Goal: Task Accomplishment & Management: Use online tool/utility

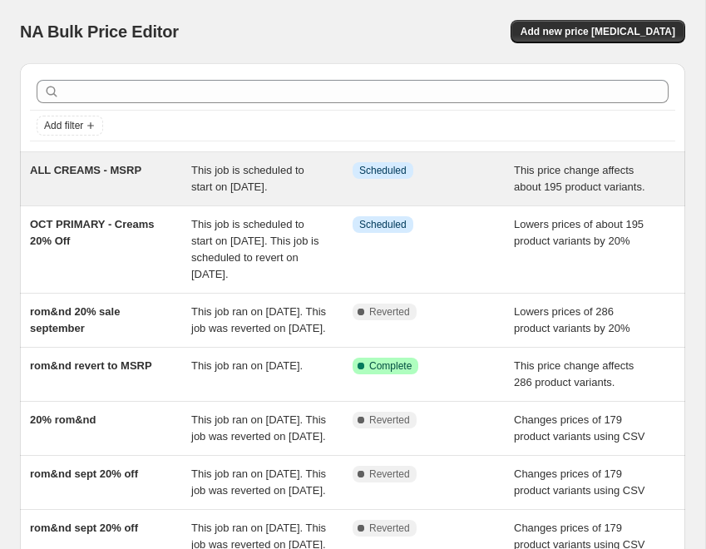
click at [470, 188] on div "Info Scheduled" at bounding box center [433, 178] width 161 height 33
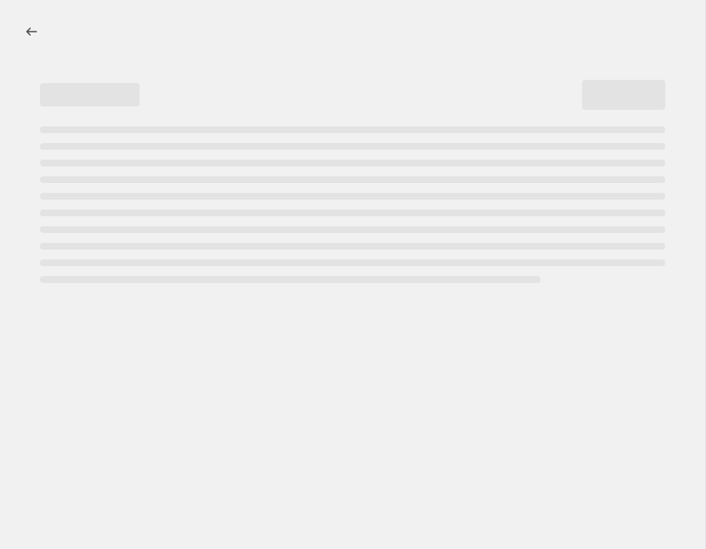
select select "ecap"
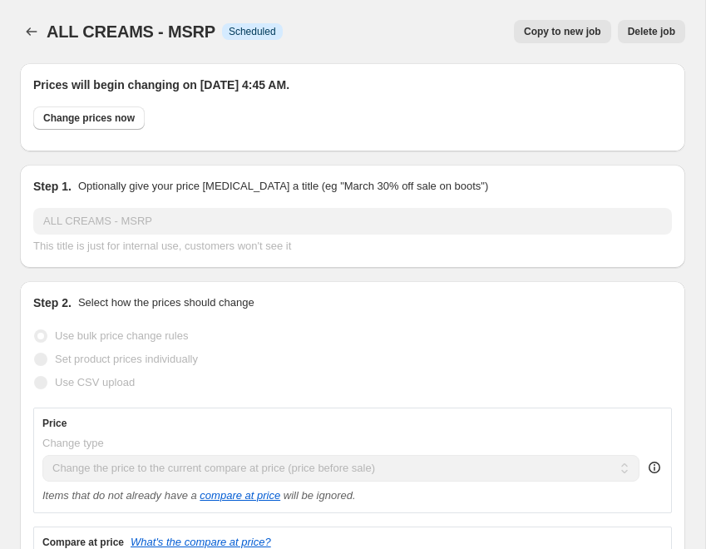
select select "collection"
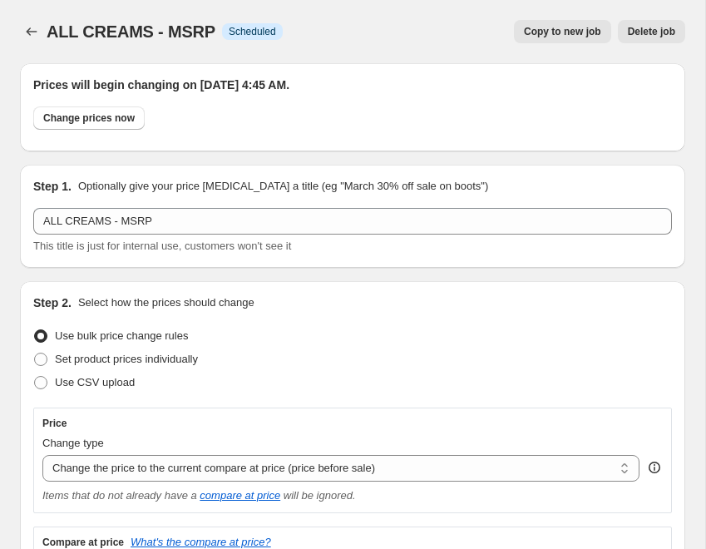
click at [579, 31] on span "Copy to new job" at bounding box center [562, 31] width 77 height 13
select select "ecap"
select select "collection"
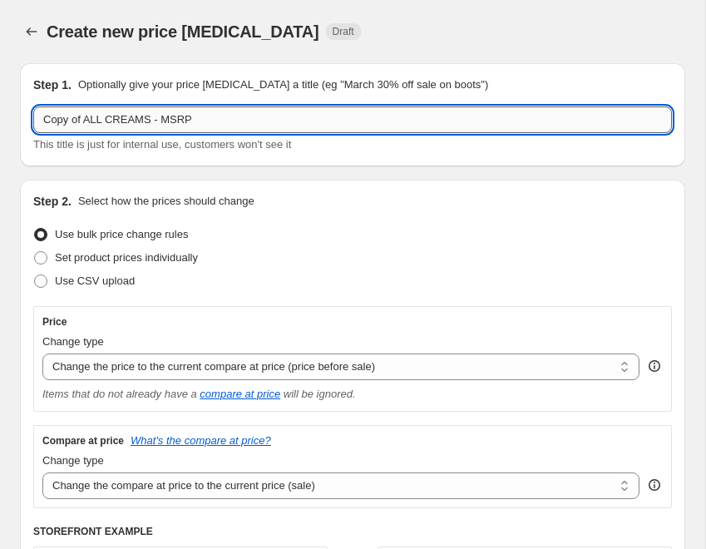
click at [257, 126] on input "Copy of ALL CREAMS - MSRP" at bounding box center [352, 119] width 639 height 27
drag, startPoint x: 151, startPoint y: 118, endPoint x: 27, endPoint y: 118, distance: 123.9
click at [27, 118] on div "Step 1. Optionally give your price change job a title (eg "March 30% off sale o…" at bounding box center [352, 114] width 665 height 103
click at [133, 121] on input "EQQUALBERRY - MSRP" at bounding box center [352, 119] width 639 height 27
click at [41, 122] on input "EQQUALBERRY - REVERTING TO MSRP" at bounding box center [352, 119] width 639 height 27
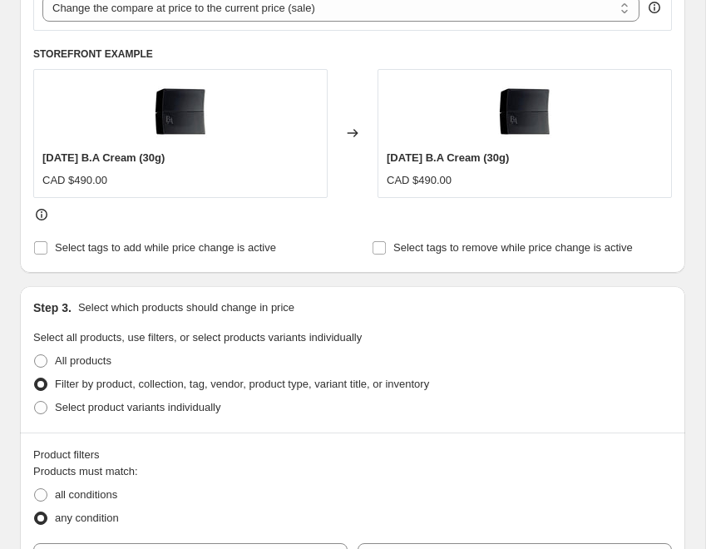
scroll to position [753, 0]
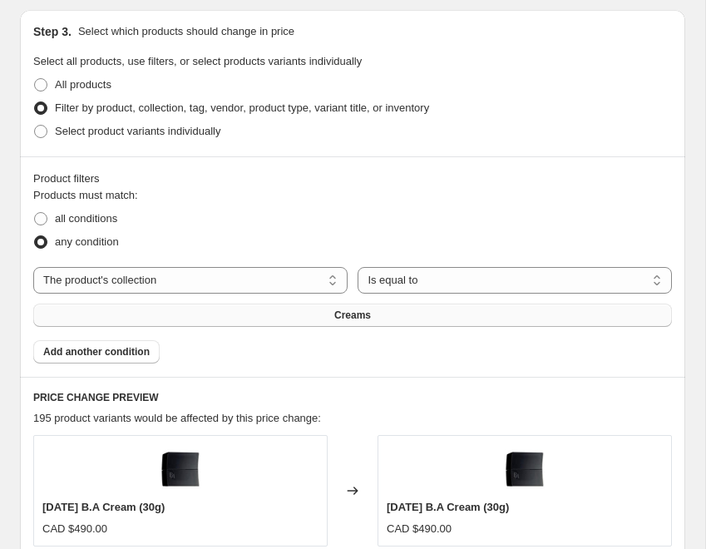
type input "ALL EQQUALBERRY - REVERTING TO MSRP"
click at [367, 318] on span "Creams" at bounding box center [352, 315] width 37 height 13
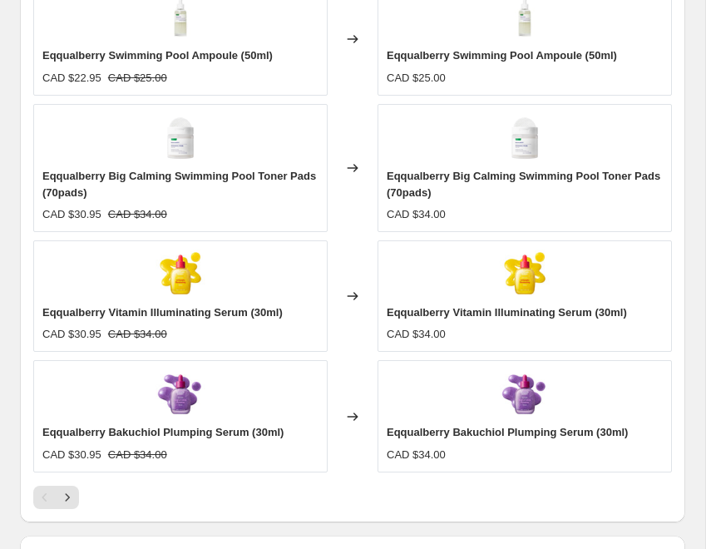
scroll to position [1457, 0]
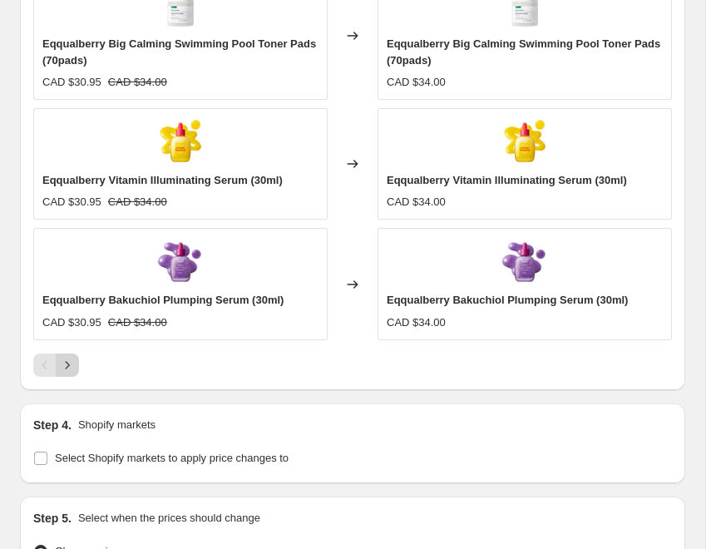
click at [65, 363] on icon "Next" at bounding box center [67, 365] width 17 height 17
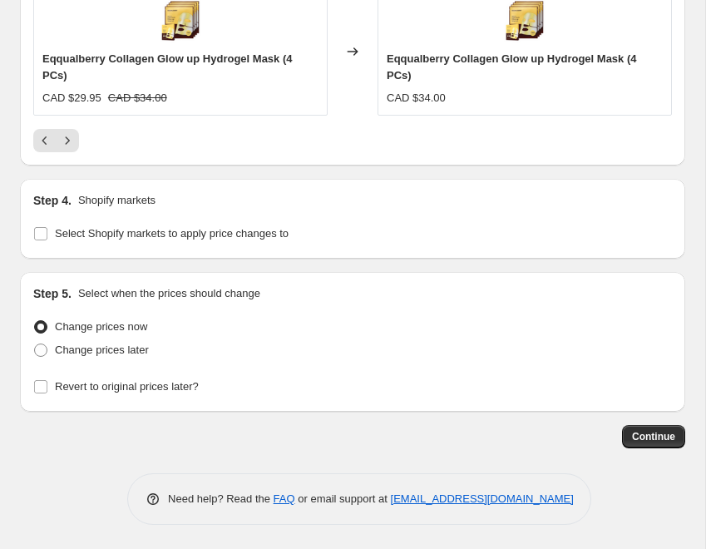
scroll to position [1765, 0]
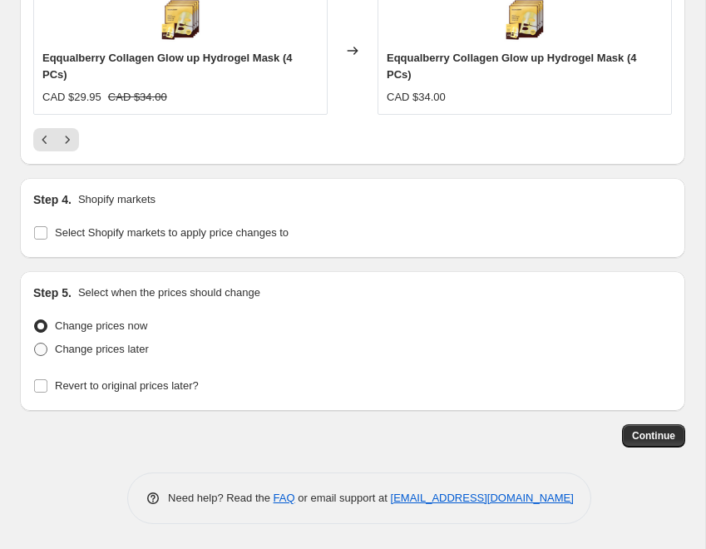
click at [52, 350] on label "Change prices later" at bounding box center [91, 349] width 116 height 23
click at [35, 343] on input "Change prices later" at bounding box center [34, 343] width 1 height 1
radio input "true"
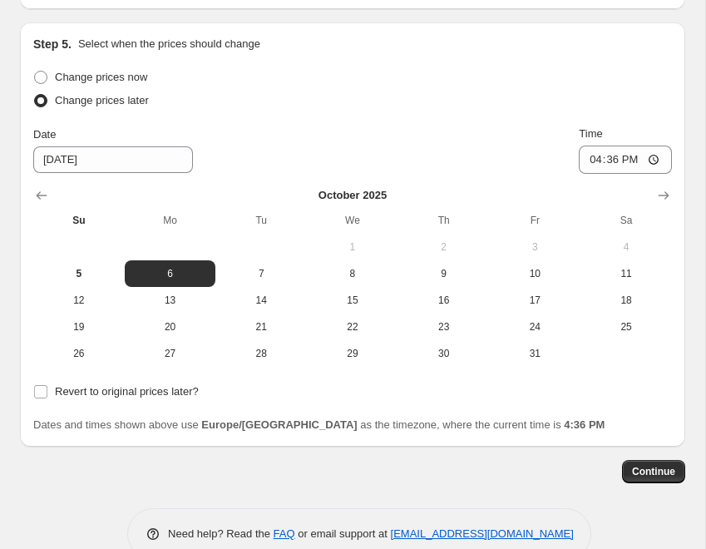
scroll to position [2016, 0]
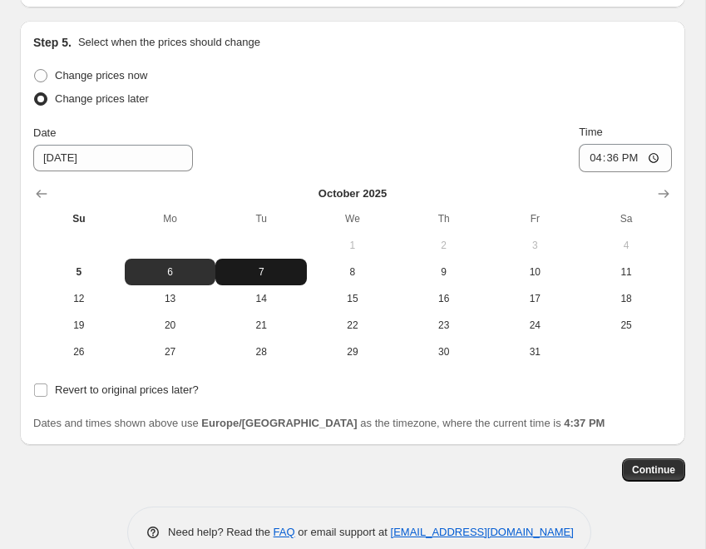
click at [254, 268] on span "7" at bounding box center [261, 271] width 78 height 13
type input "10/7/2025"
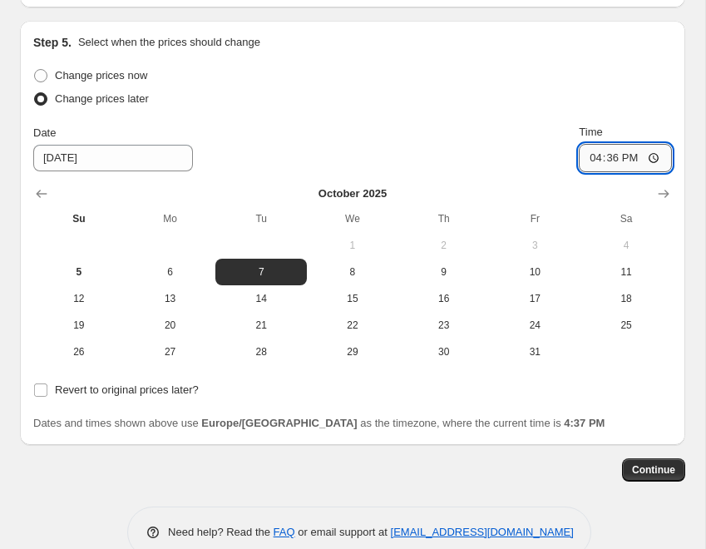
click at [599, 157] on input "16:36" at bounding box center [625, 158] width 93 height 28
click at [612, 157] on input "16:36" at bounding box center [625, 158] width 93 height 28
click at [605, 156] on input "16:50" at bounding box center [625, 158] width 93 height 28
type input "04:55"
click at [659, 472] on span "Continue" at bounding box center [653, 469] width 43 height 13
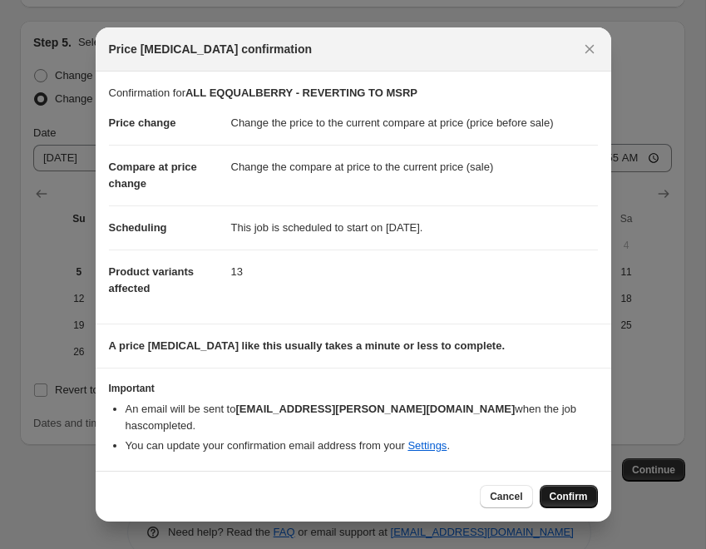
click at [577, 492] on span "Confirm" at bounding box center [569, 496] width 38 height 13
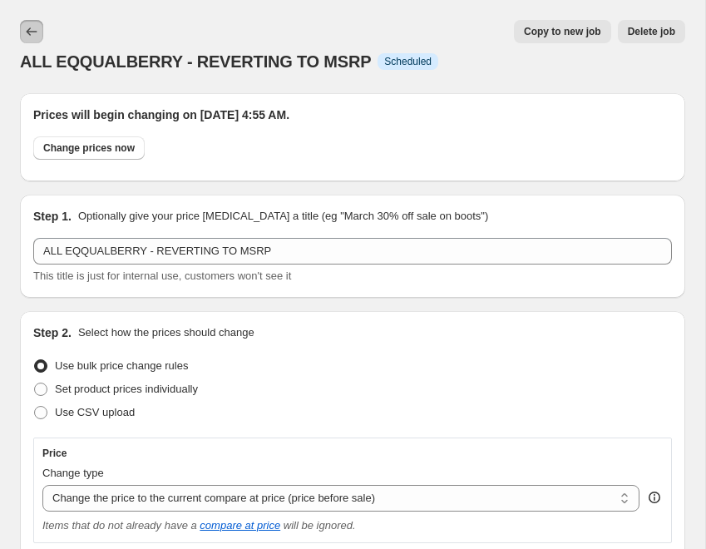
click at [37, 25] on icon "Price change jobs" at bounding box center [31, 31] width 17 height 17
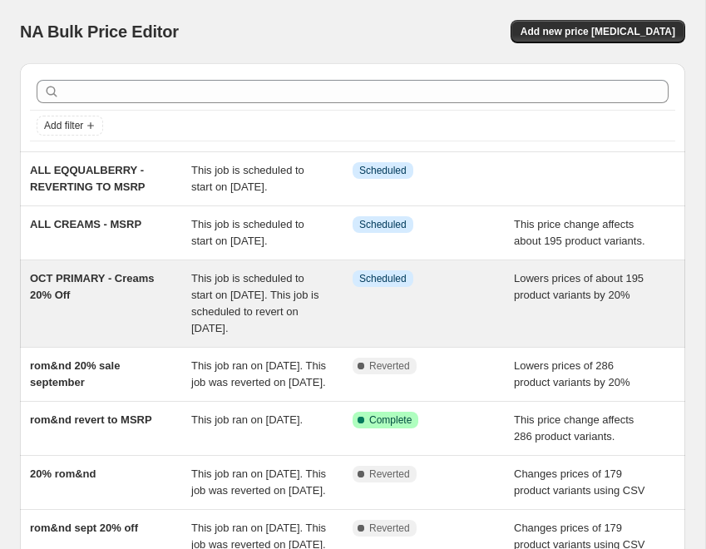
click at [143, 300] on span "OCT PRIMARY - Creams 20% Off" at bounding box center [92, 286] width 125 height 29
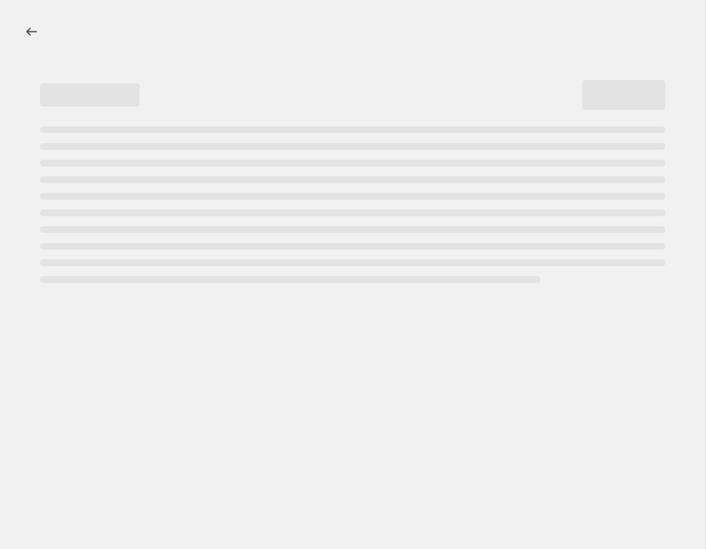
select select "percentage"
select select "collection"
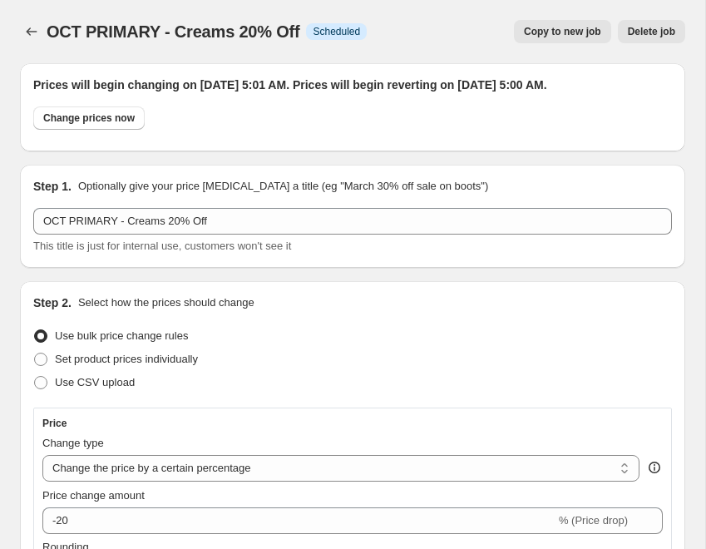
click at [571, 31] on span "Copy to new job" at bounding box center [562, 31] width 77 height 13
select select "percentage"
select select "collection"
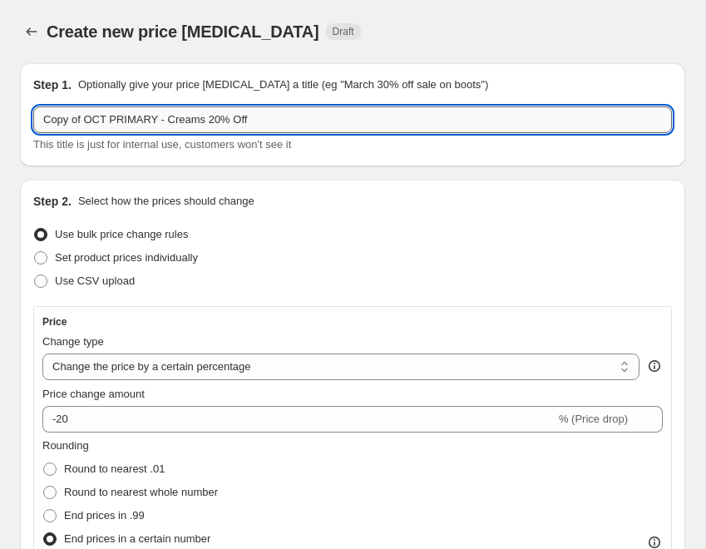
click at [201, 123] on input "Copy of OCT PRIMARY - Creams 20% Off" at bounding box center [352, 119] width 639 height 27
click at [159, 124] on input "Copy of OCT PRIMARY - Creams 20% Off" at bounding box center [352, 119] width 639 height 27
drag, startPoint x: 206, startPoint y: 121, endPoint x: 22, endPoint y: 120, distance: 183.8
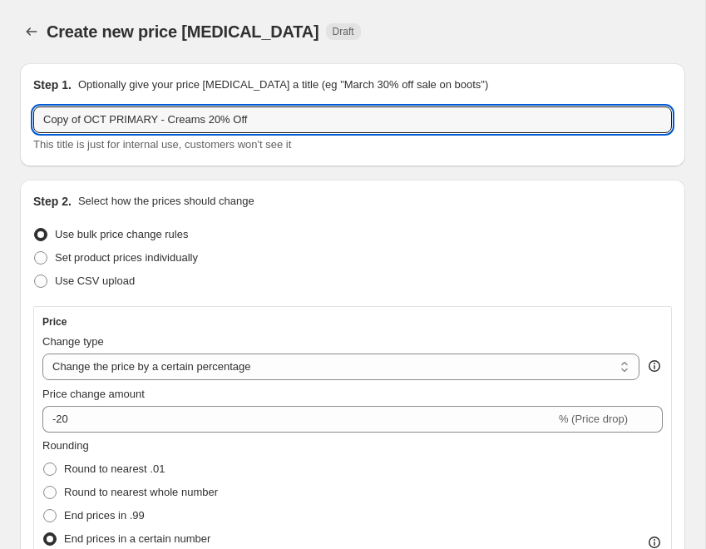
click at [22, 120] on div "Step 1. Optionally give your price change job a title (eg "March 30% off sale o…" at bounding box center [352, 114] width 665 height 103
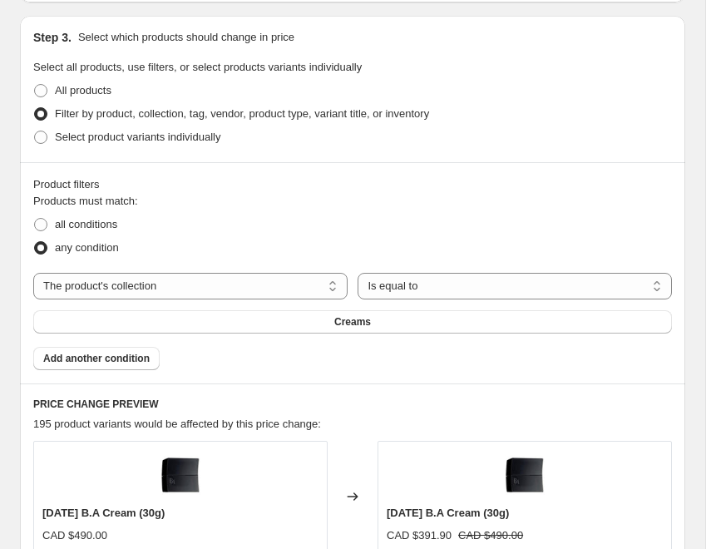
scroll to position [1099, 0]
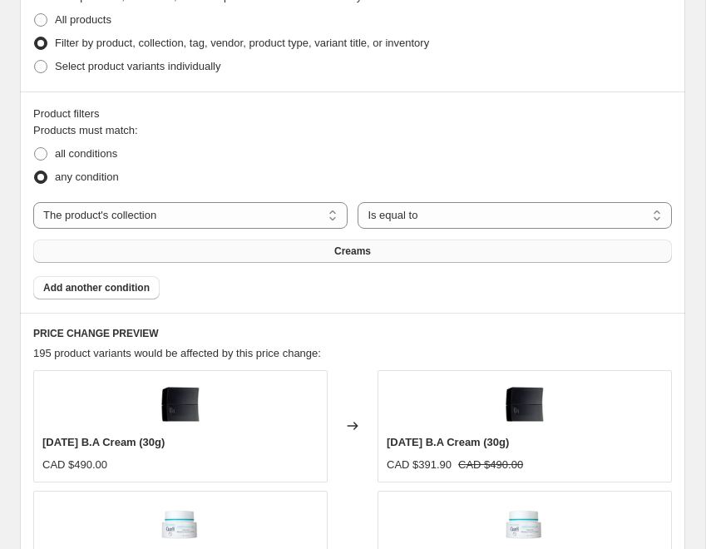
type input "OCT SECONDARY - Eqqualberry 20% Off"
click at [331, 254] on button "Creams" at bounding box center [352, 250] width 639 height 23
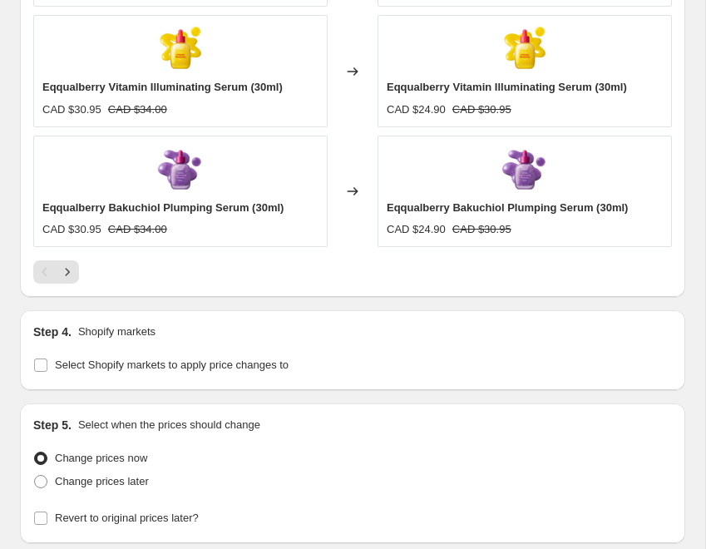
scroll to position [1963, 0]
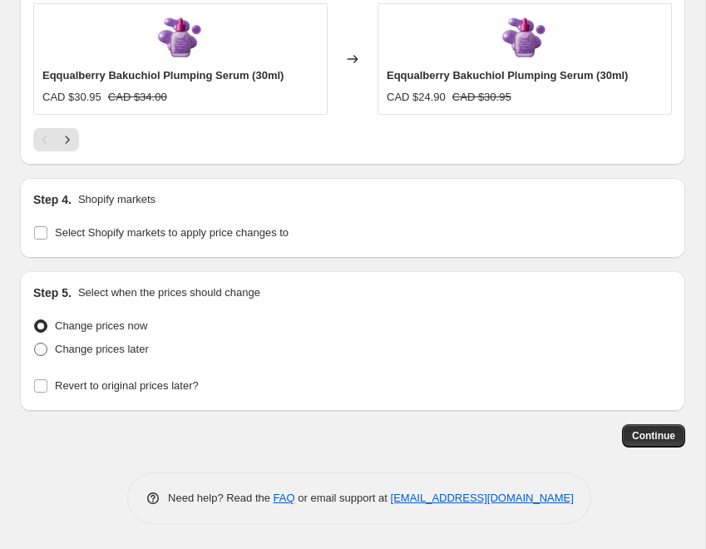
click at [100, 348] on span "Change prices later" at bounding box center [102, 349] width 94 height 12
click at [35, 343] on input "Change prices later" at bounding box center [34, 343] width 1 height 1
radio input "true"
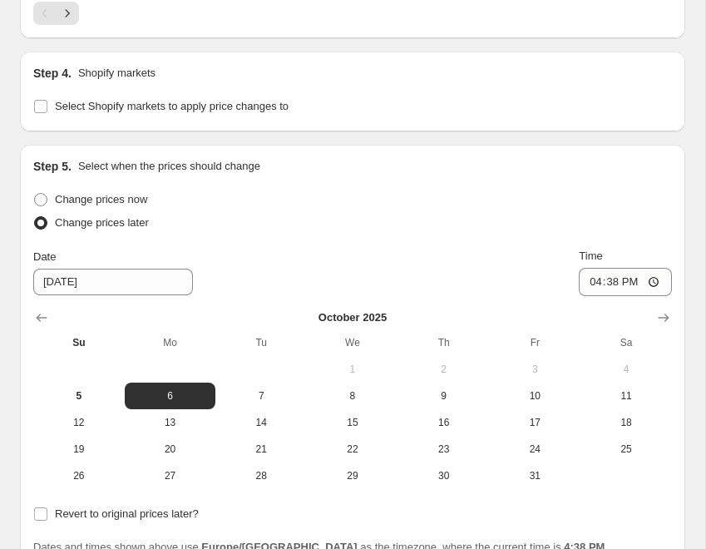
scroll to position [2167, 0]
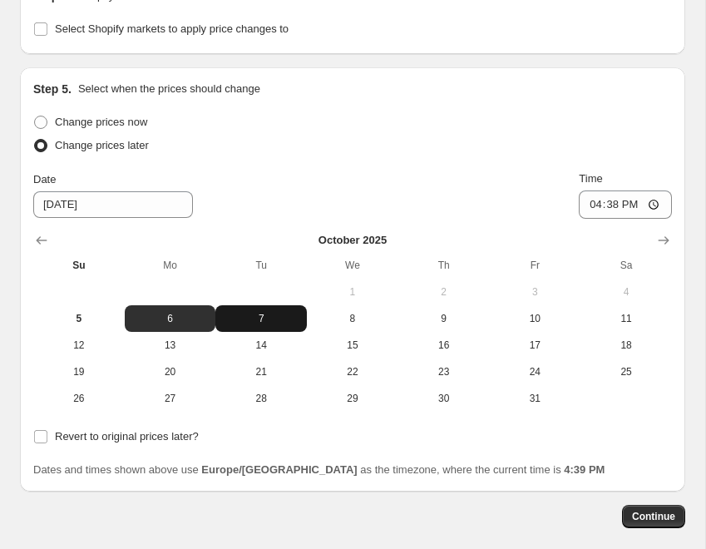
click at [264, 319] on span "7" at bounding box center [261, 318] width 78 height 13
type input "10/7/2025"
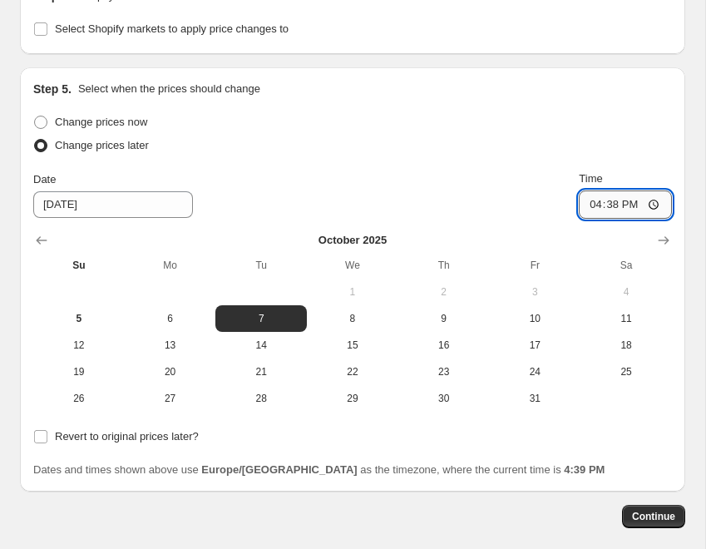
click at [592, 205] on input "16:38" at bounding box center [625, 204] width 93 height 28
type input "05:00"
click at [126, 435] on span "Revert to original prices later?" at bounding box center [127, 436] width 144 height 12
click at [47, 435] on input "Revert to original prices later?" at bounding box center [40, 436] width 13 height 13
checkbox input "true"
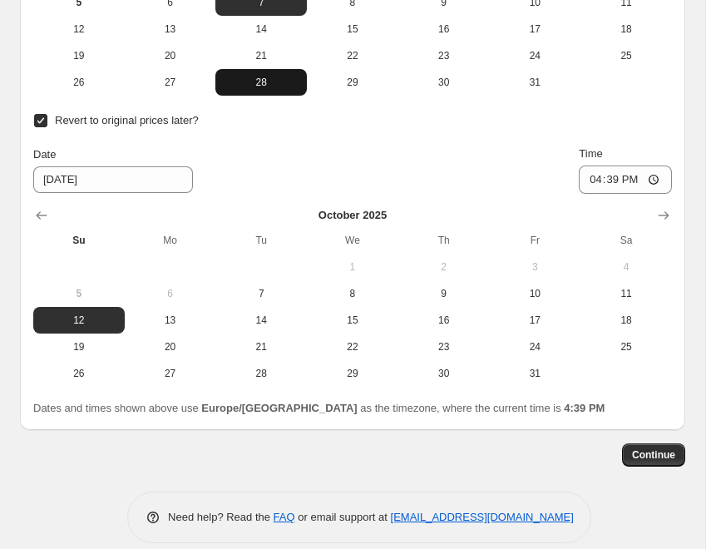
scroll to position [2502, 0]
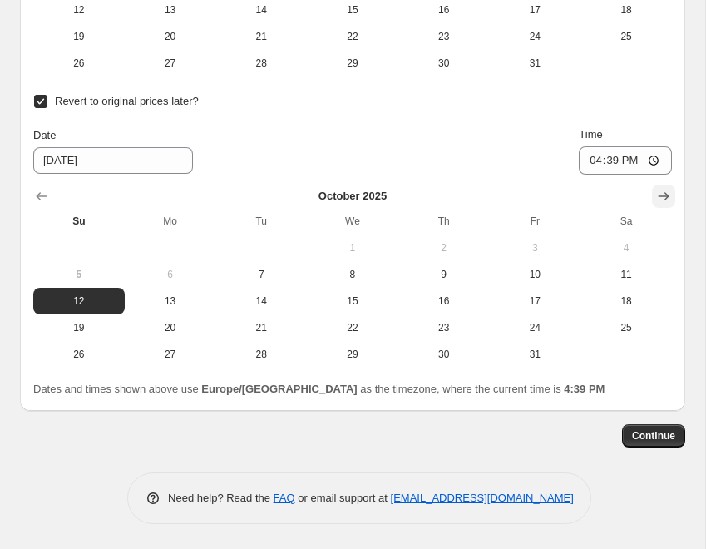
click at [668, 191] on icon "Show next month, November 2025" at bounding box center [663, 196] width 17 height 17
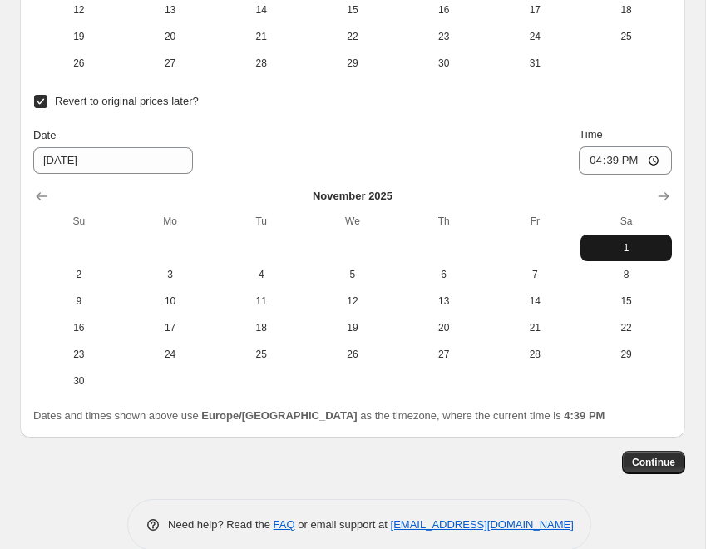
click at [631, 237] on button "1" at bounding box center [625, 248] width 91 height 27
type input "11/1/2025"
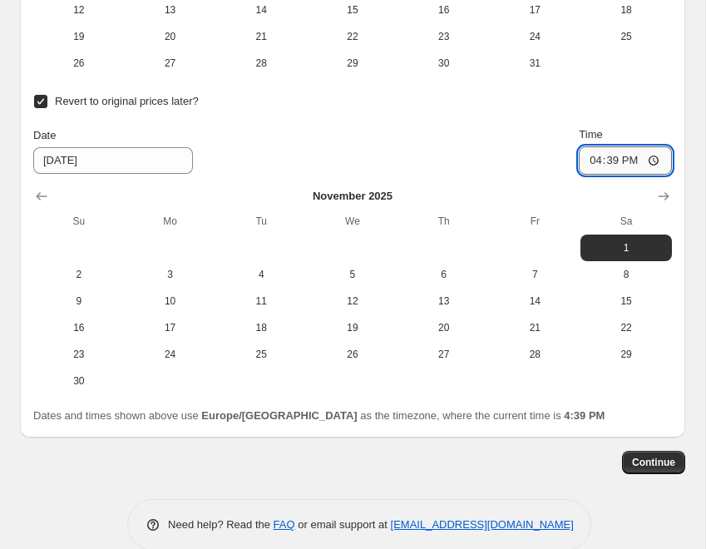
click at [594, 162] on input "16:39" at bounding box center [625, 160] width 93 height 28
type input "05:00"
click at [669, 455] on button "Continue" at bounding box center [653, 462] width 63 height 23
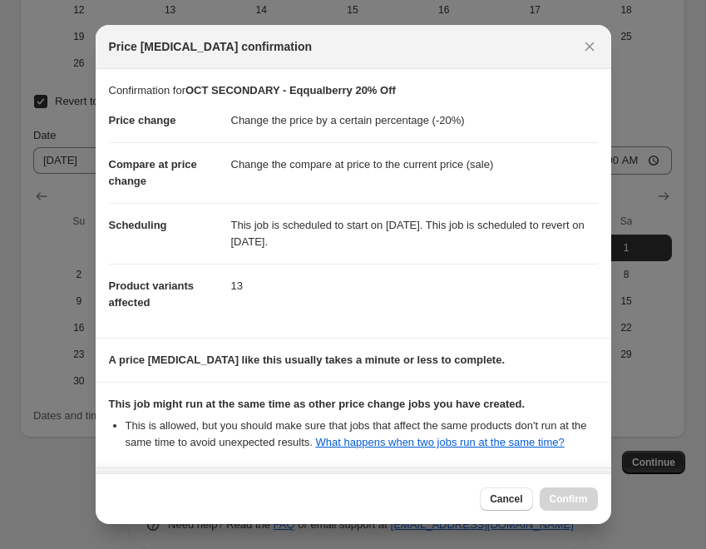
scroll to position [267, 0]
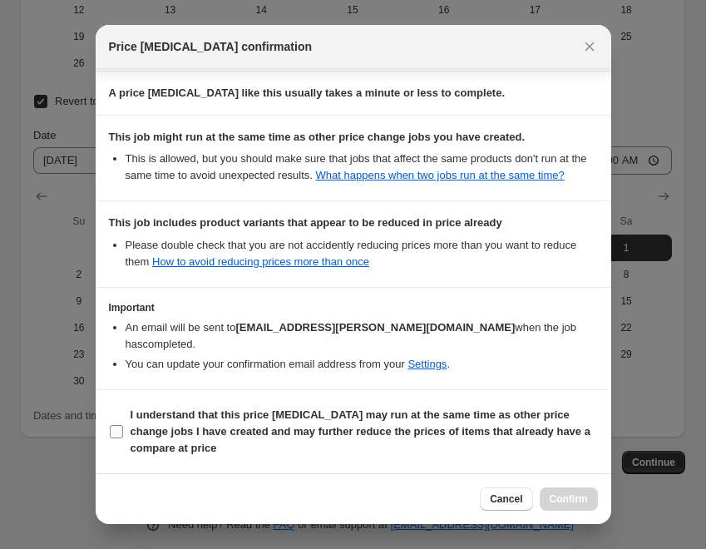
click at [126, 432] on label "I understand that this price change job may run at the same time as other price…" at bounding box center [353, 431] width 489 height 57
click at [123, 432] on input "I understand that this price change job may run at the same time as other price…" at bounding box center [116, 431] width 13 height 13
checkbox input "true"
click at [580, 496] on span "Confirm" at bounding box center [569, 498] width 38 height 13
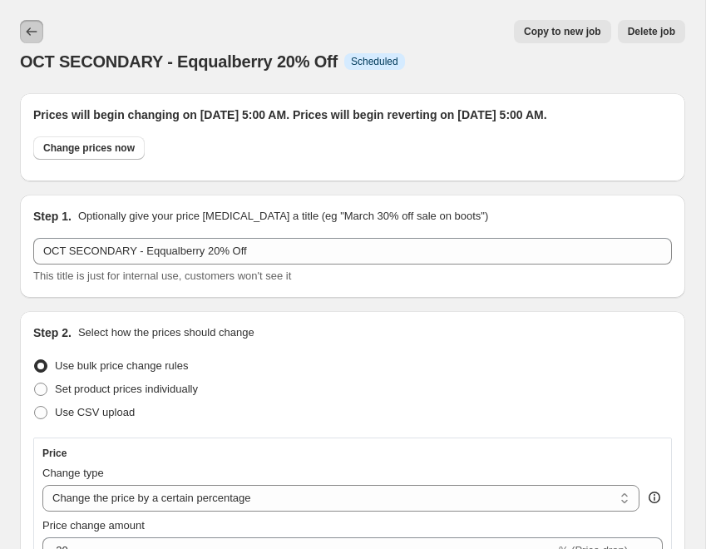
click at [24, 28] on icon "Price change jobs" at bounding box center [31, 31] width 17 height 17
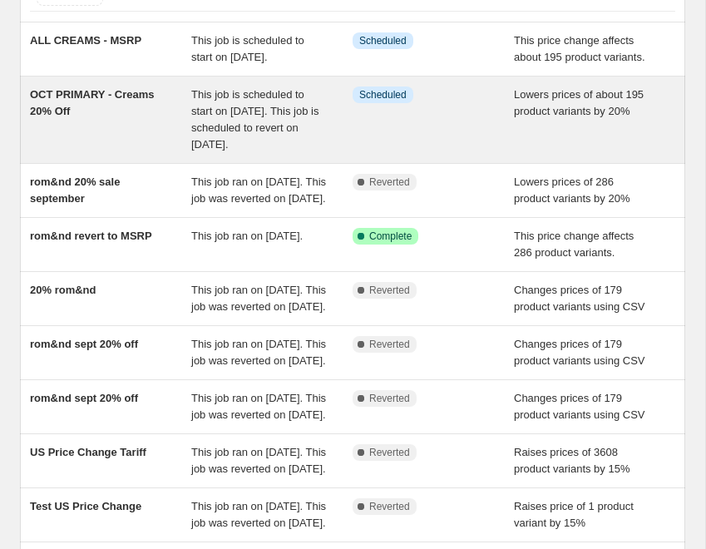
scroll to position [129, 0]
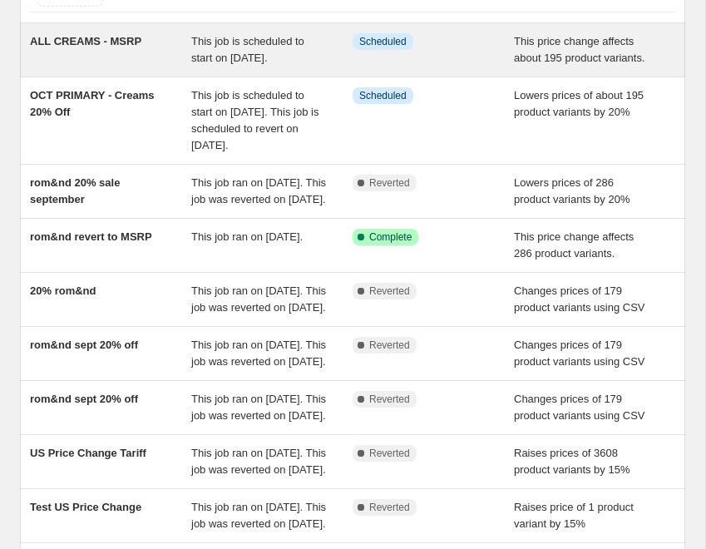
click at [121, 42] on span "ALL CREAMS - MSRP" at bounding box center [85, 41] width 111 height 12
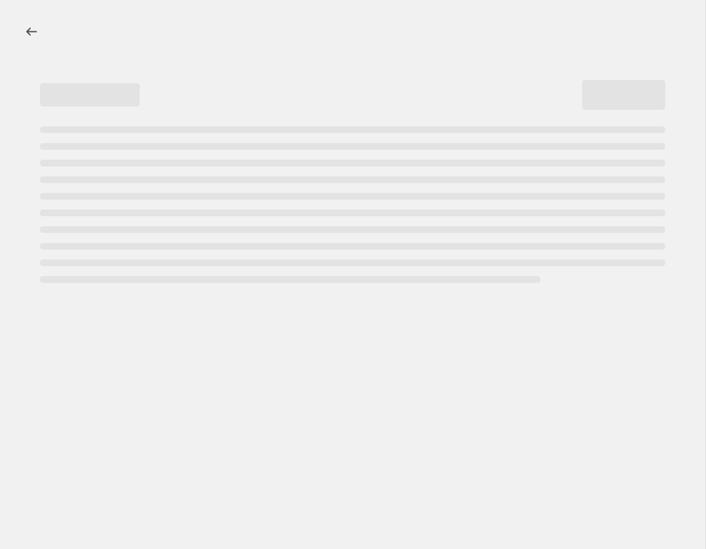
select select "ecap"
select select "collection"
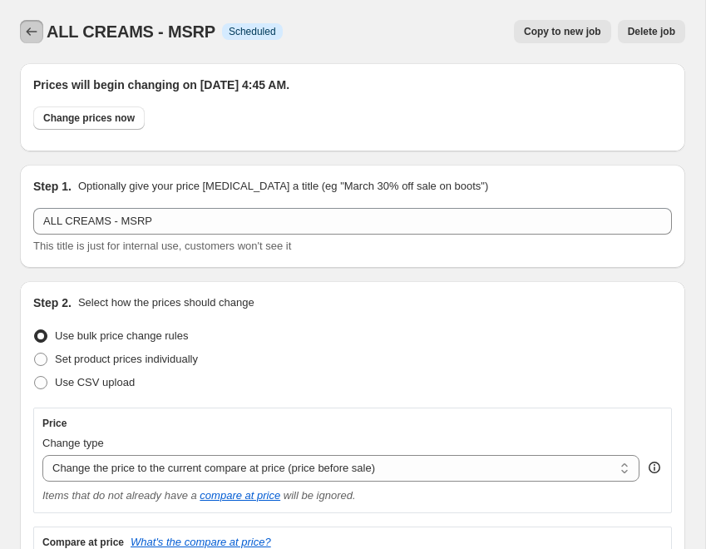
click at [27, 26] on icon "Price change jobs" at bounding box center [31, 31] width 17 height 17
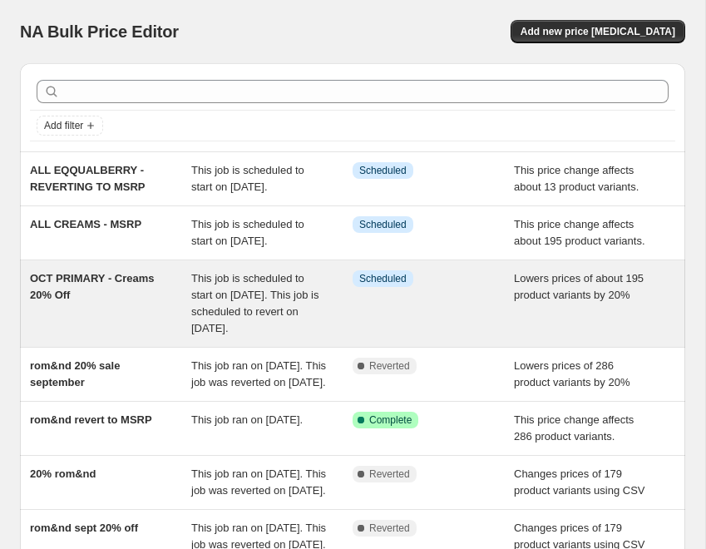
click at [109, 294] on span "OCT PRIMARY - Creams 20% Off" at bounding box center [92, 286] width 125 height 29
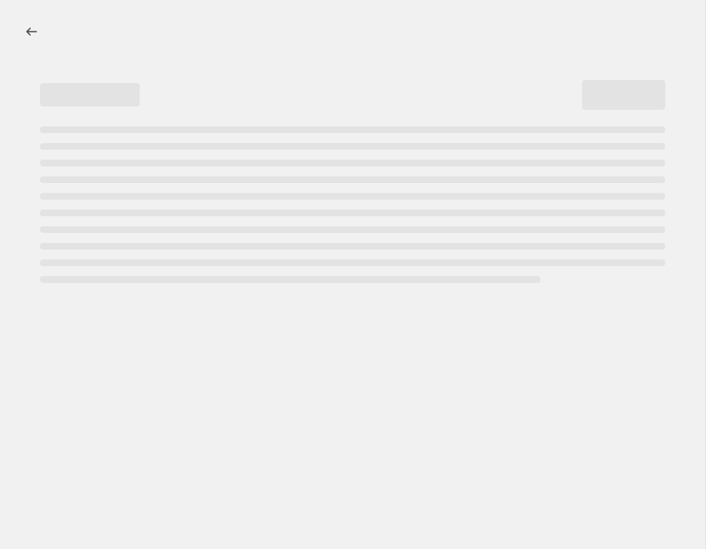
select select "percentage"
select select "collection"
